Goal: Communication & Community: Answer question/provide support

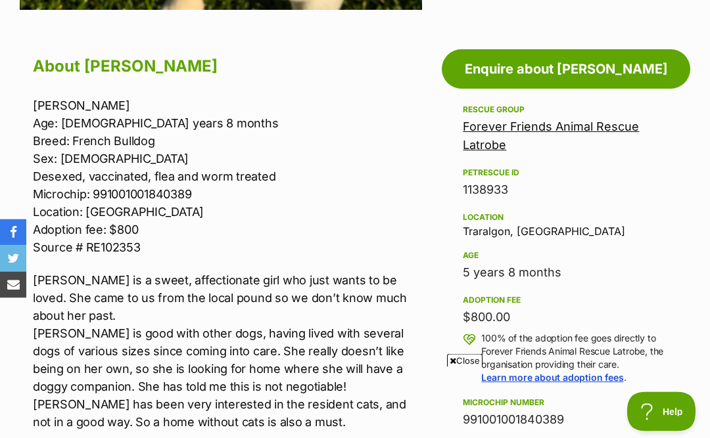
scroll to position [690, 0]
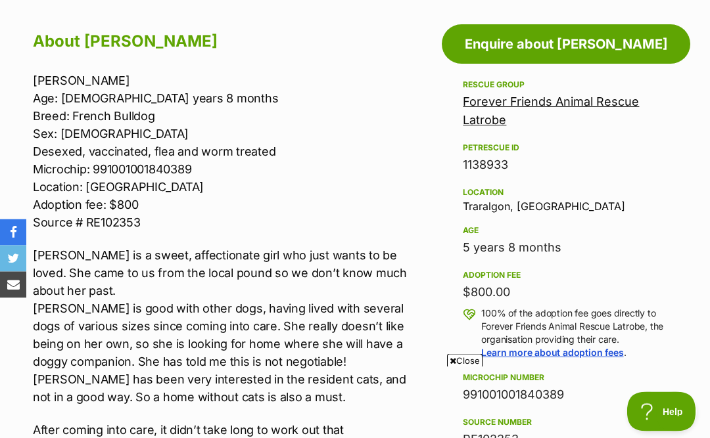
click at [665, 205] on div "Location Traralgon, VIC" at bounding box center [566, 199] width 206 height 28
click at [666, 191] on div "Location" at bounding box center [566, 193] width 206 height 11
click at [652, 212] on div "Rescue group Forever Friends Animal Rescue Latrobe PetRescue ID 1138933 Locatio…" at bounding box center [566, 286] width 206 height 417
click at [652, 219] on div "Rescue group Forever Friends Animal Rescue Latrobe PetRescue ID 1138933 Locatio…" at bounding box center [566, 286] width 206 height 417
click at [649, 233] on div "Age" at bounding box center [566, 231] width 206 height 11
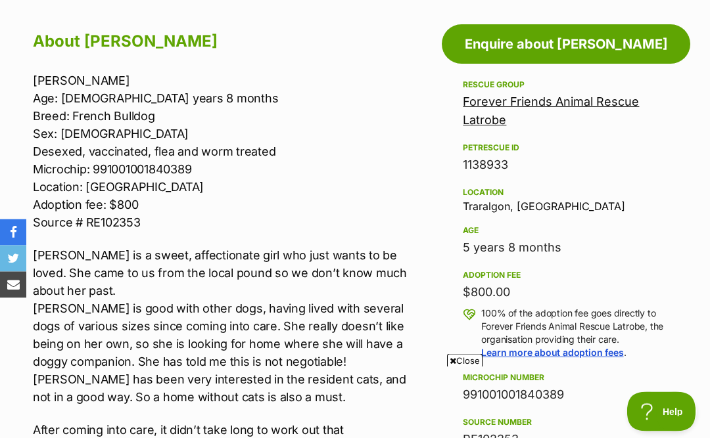
click at [646, 242] on div "5 years 8 months" at bounding box center [566, 248] width 206 height 18
click at [650, 240] on div "5 years 8 months" at bounding box center [566, 248] width 206 height 18
click at [655, 239] on div "5 years 8 months" at bounding box center [566, 248] width 206 height 18
click at [656, 239] on div "5 years 8 months" at bounding box center [566, 248] width 206 height 18
click at [655, 246] on div "5 years 8 months" at bounding box center [566, 248] width 206 height 18
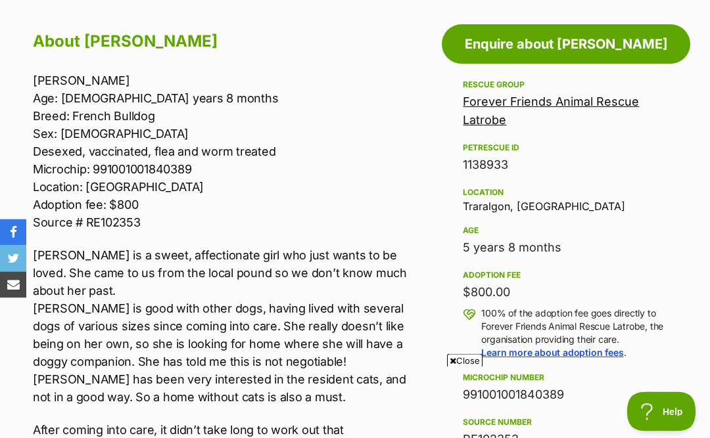
click at [654, 250] on div "5 years 8 months" at bounding box center [566, 248] width 206 height 18
click at [658, 235] on div "Age 5 years 8 months" at bounding box center [566, 240] width 206 height 34
click at [663, 228] on div "Age" at bounding box center [566, 231] width 206 height 11
click at [665, 223] on div "Age 5 years 8 months" at bounding box center [566, 240] width 206 height 34
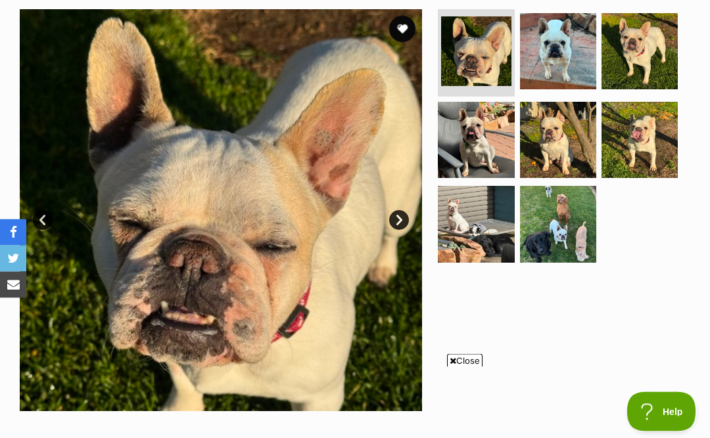
scroll to position [264, 0]
click at [567, 147] on img at bounding box center [558, 140] width 76 height 76
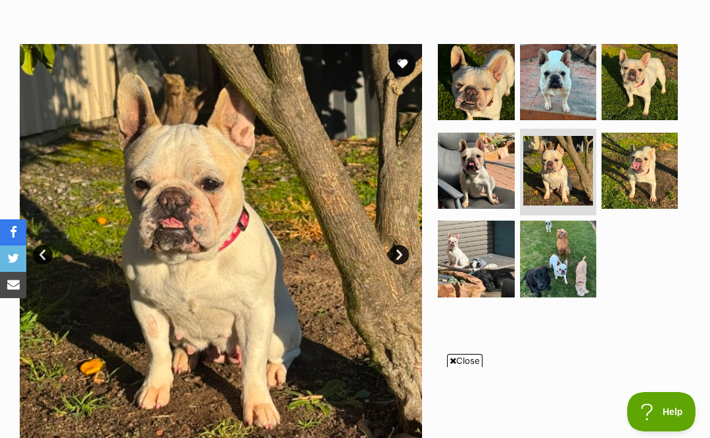
scroll to position [229, 0]
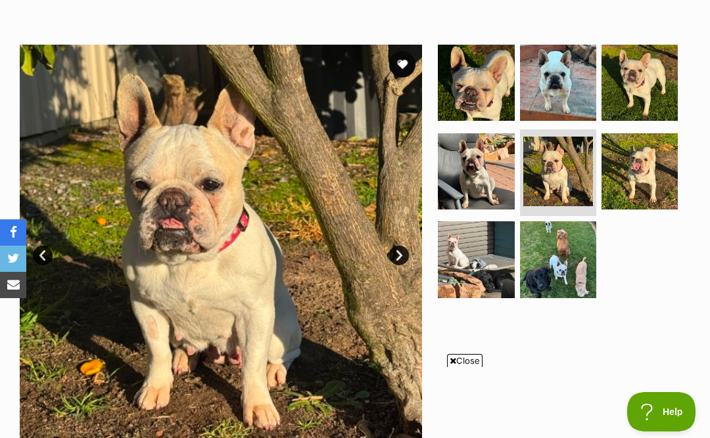
click at [493, 183] on img at bounding box center [476, 171] width 76 height 76
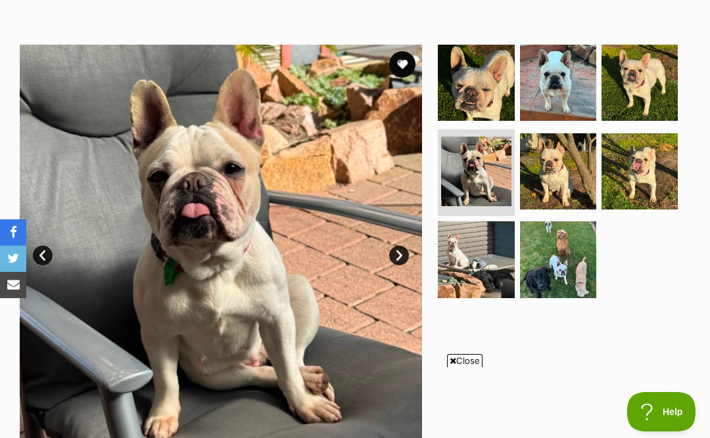
click at [479, 247] on img at bounding box center [476, 259] width 76 height 76
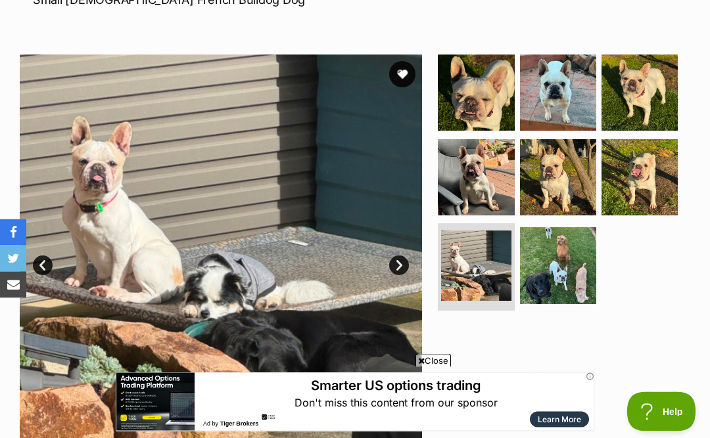
scroll to position [219, 0]
click at [558, 269] on img at bounding box center [558, 265] width 76 height 76
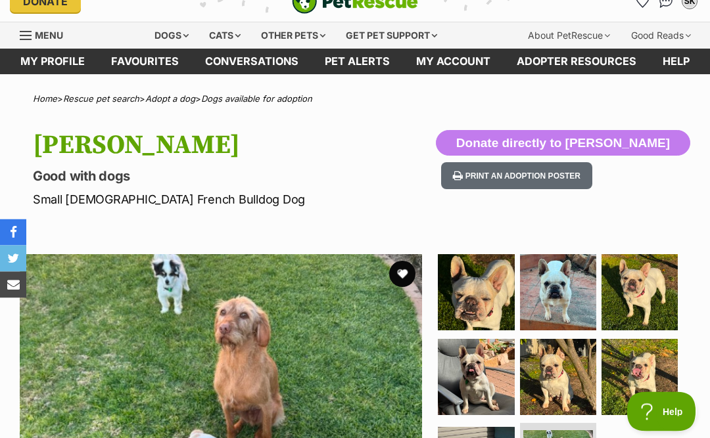
scroll to position [0, 0]
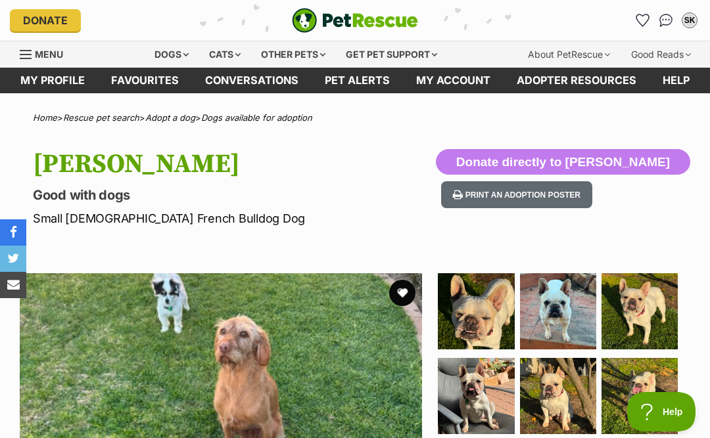
click at [388, 173] on h1 "[PERSON_NAME]" at bounding box center [234, 164] width 402 height 30
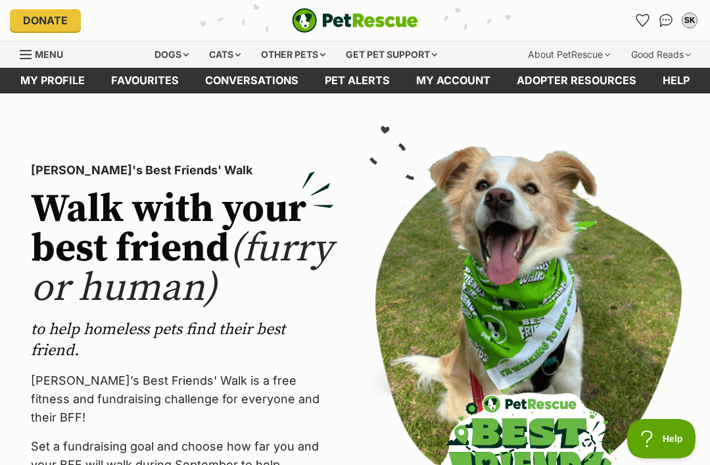
click at [669, 22] on img "Conversations" at bounding box center [666, 20] width 14 height 13
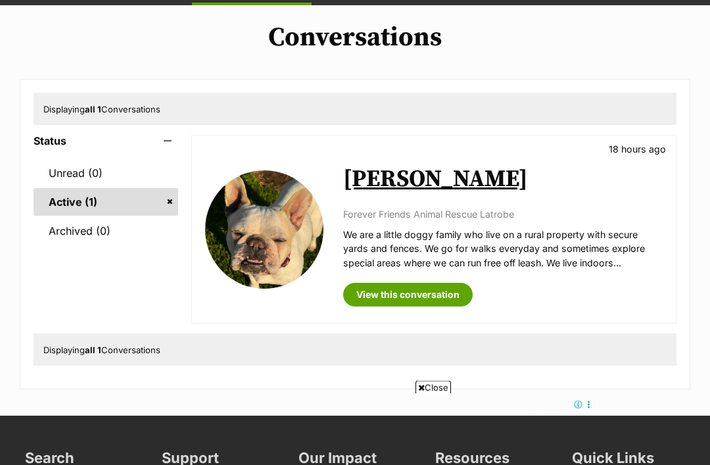
scroll to position [90, 0]
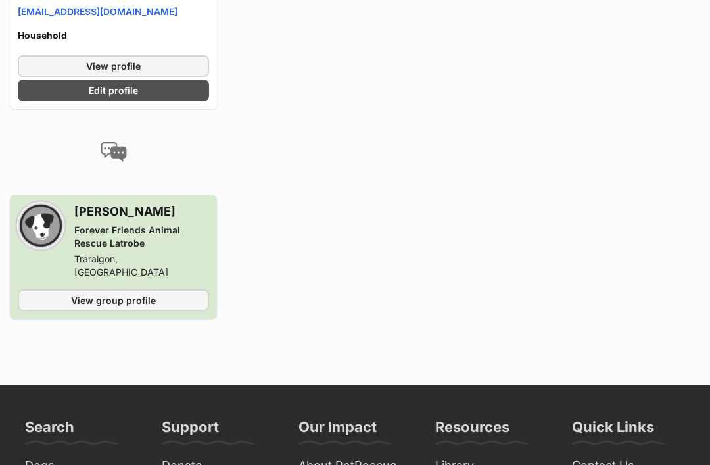
scroll to position [683, 0]
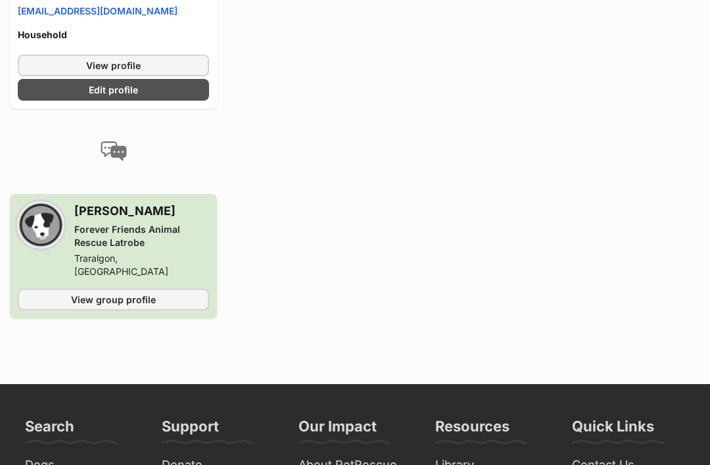
click at [143, 238] on div "Forever Friends Animal Rescue Latrobe" at bounding box center [141, 236] width 135 height 26
click at [141, 223] on div "Forever Friends Animal Rescue Latrobe" at bounding box center [141, 236] width 135 height 26
click at [163, 196] on div "Aimee Paltridge Forever Friends Animal Rescue Latrobe Traralgon, VIC View group…" at bounding box center [113, 256] width 207 height 124
click at [104, 292] on span "View group profile" at bounding box center [113, 299] width 85 height 14
